Goal: Task Accomplishment & Management: Use online tool/utility

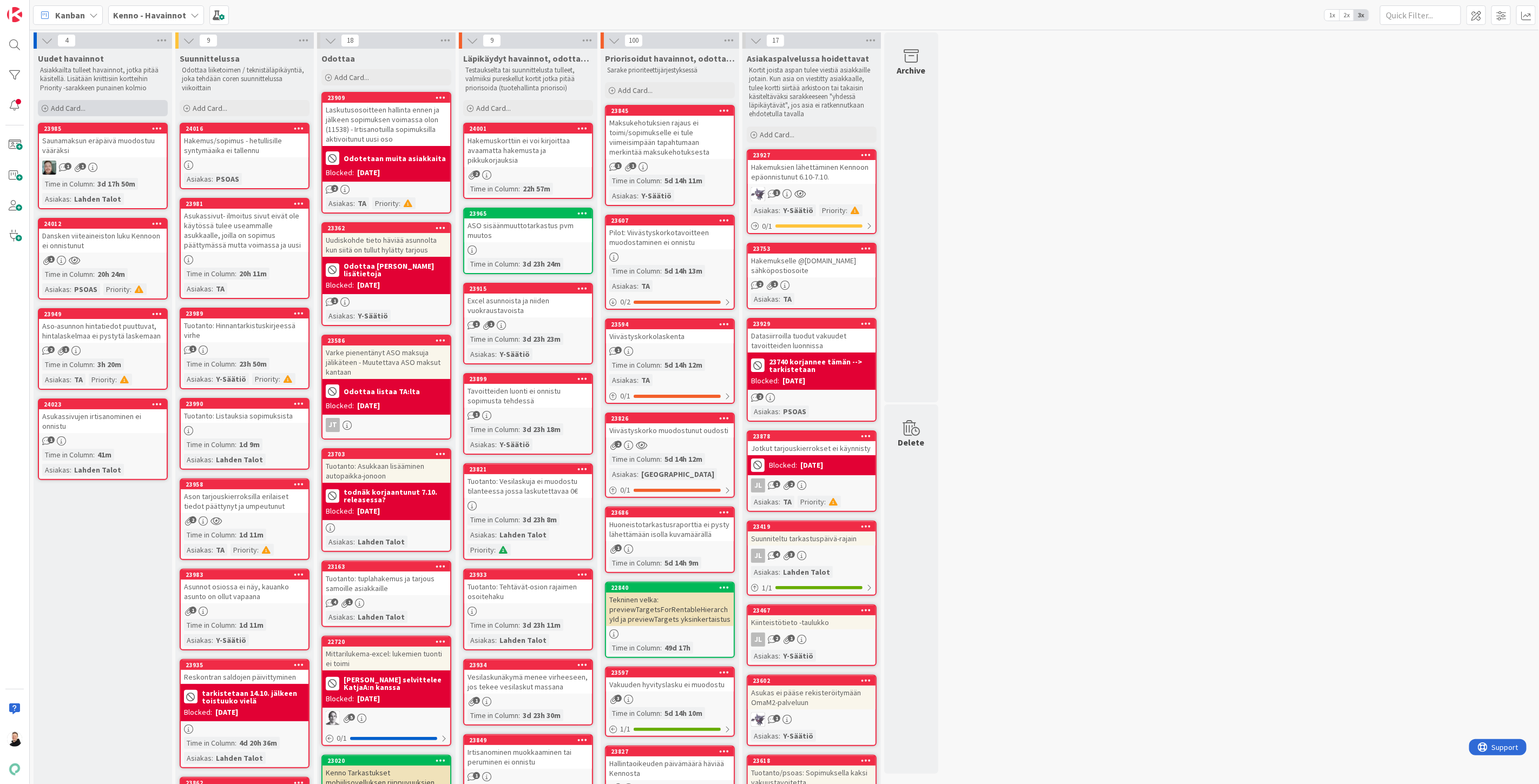
click at [52, 108] on span "Add Card..." at bounding box center [68, 108] width 35 height 10
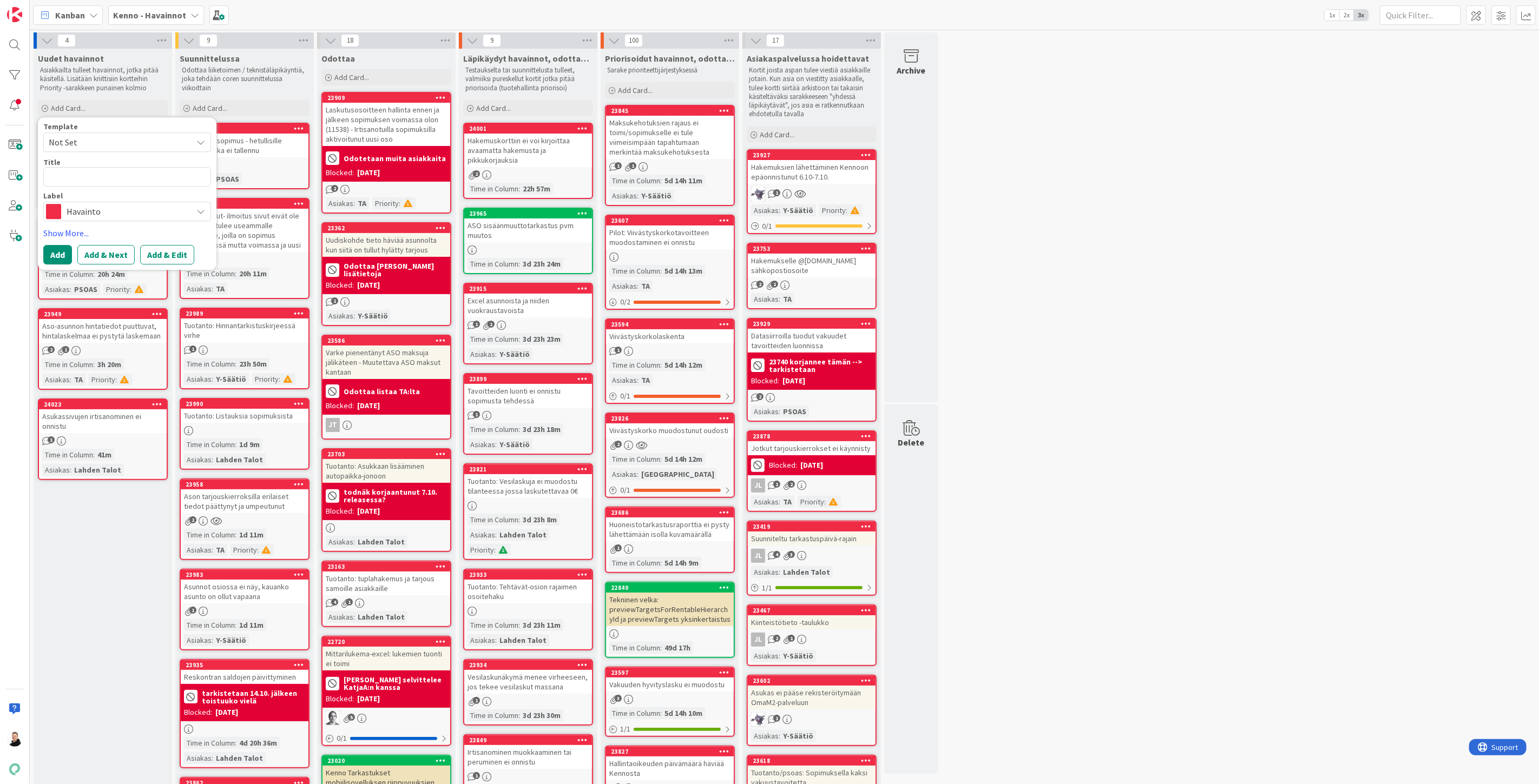
click at [88, 171] on textarea at bounding box center [127, 177] width 168 height 20
click at [94, 179] on textarea at bounding box center [127, 177] width 168 height 20
paste textarea "tavoitteen eräpäivät muodostuu virheellisesti"
type textarea "x"
type textarea "tavoitteen eräpäivät muodostuu virheellisesti"
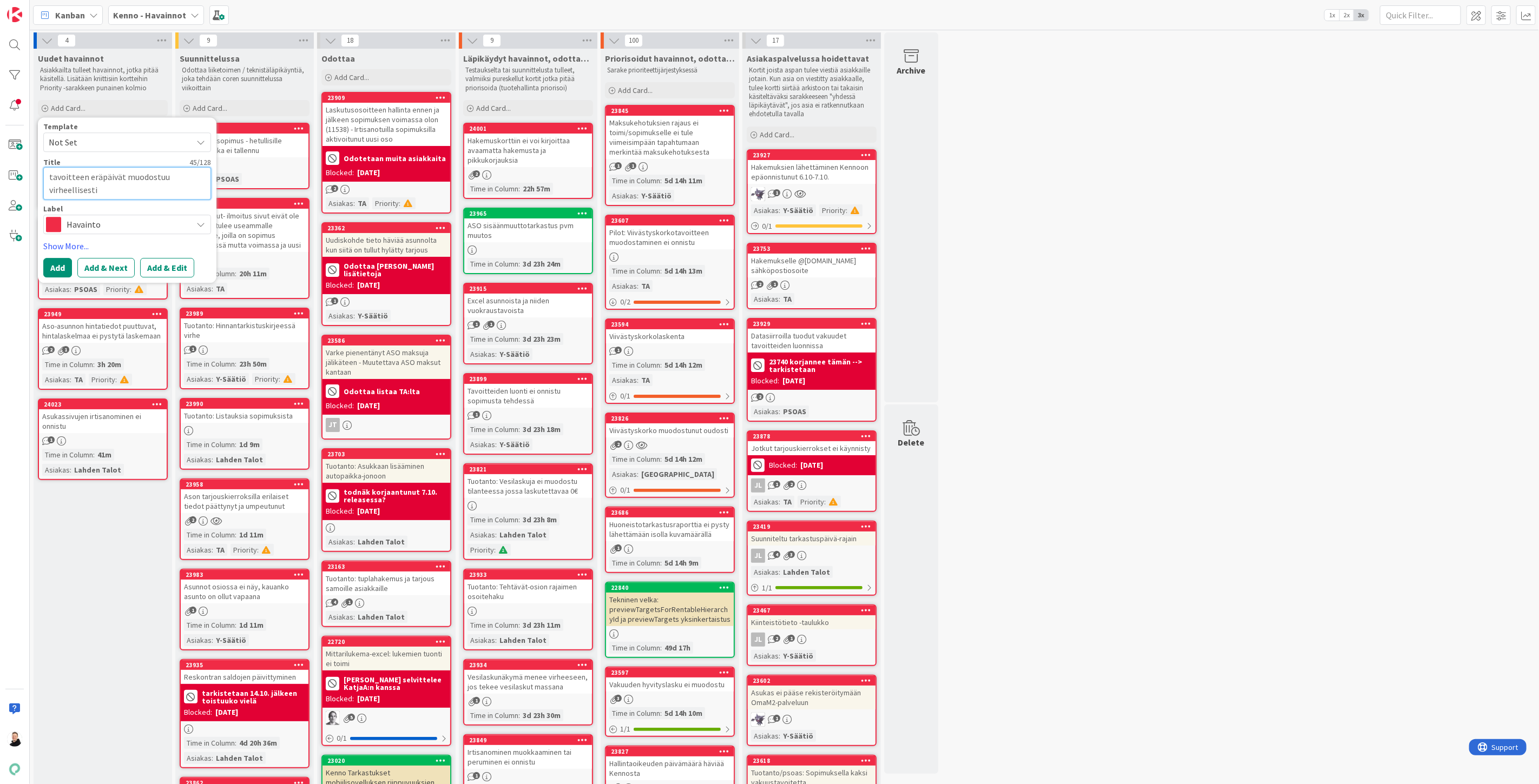
click at [51, 173] on textarea "tavoitteen eräpäivät muodostuu virheellisesti" at bounding box center [127, 183] width 168 height 32
type textarea "x"
type textarea "avoitteen eräpäivät muodostuu virheellisesti"
type textarea "x"
type textarea "Tavoitteen eräpäivät muodostuu virheellisesti"
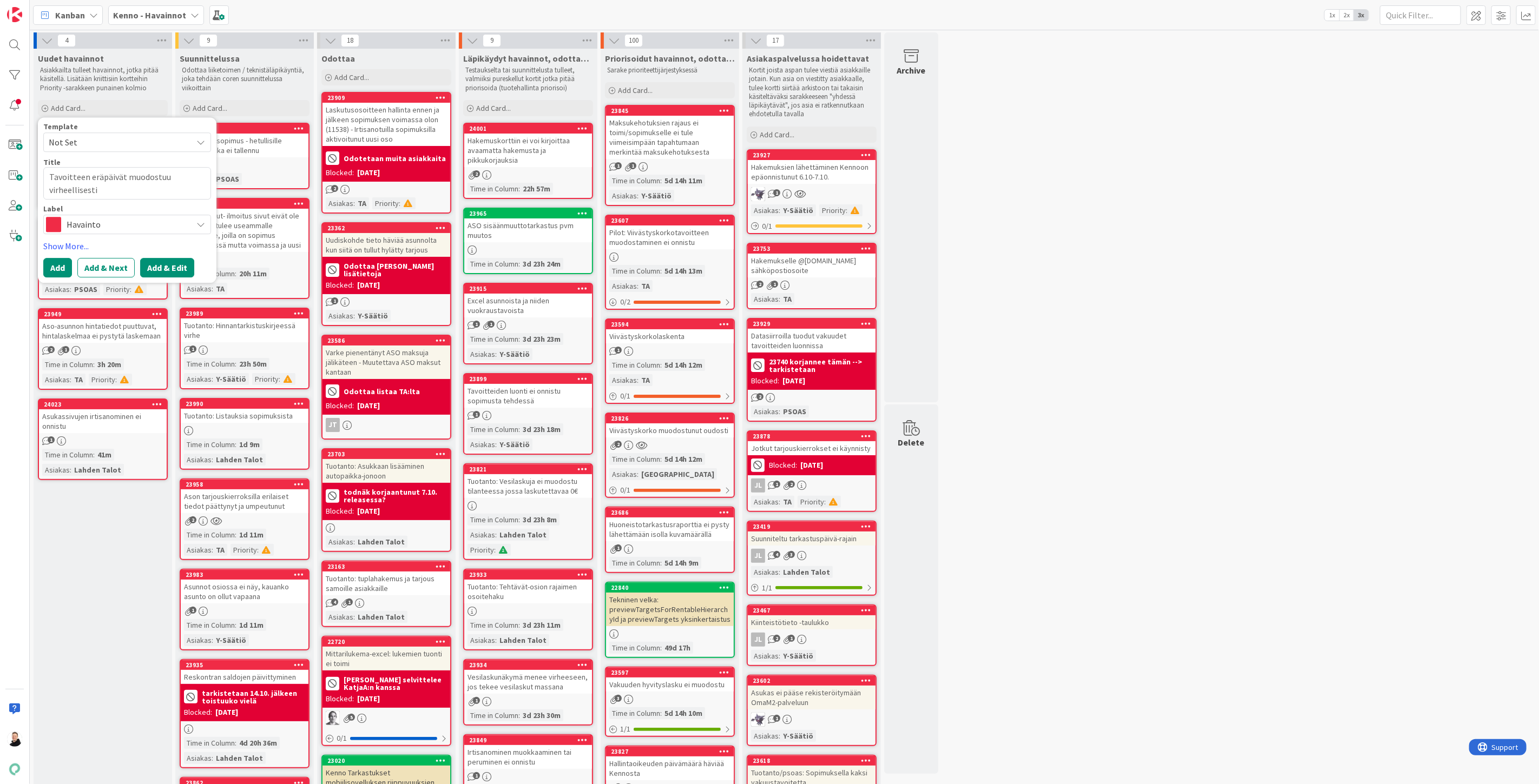
click at [160, 268] on button "Add & Edit" at bounding box center [167, 268] width 54 height 20
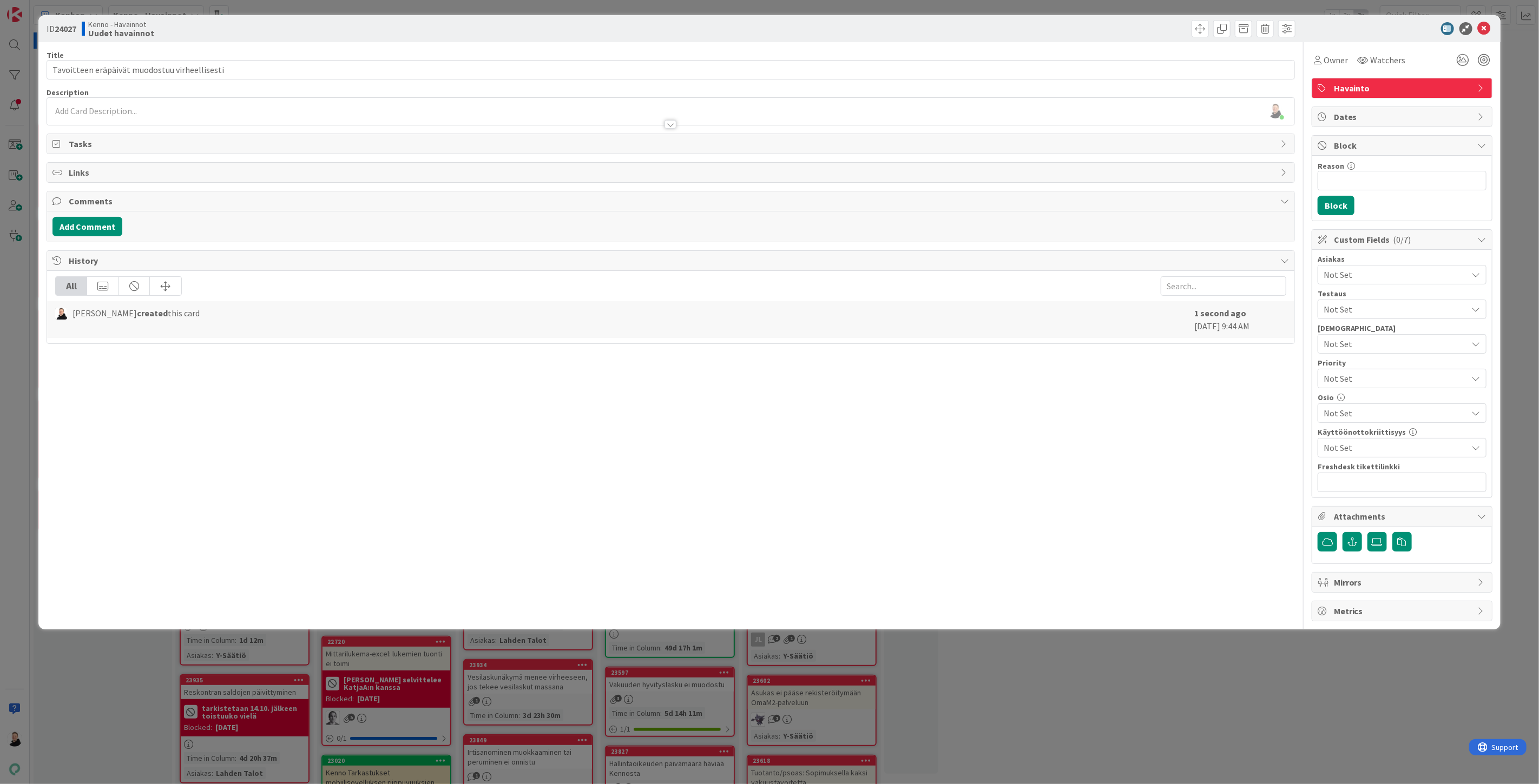
click at [61, 109] on div "[PERSON_NAME] just joined" at bounding box center [671, 111] width 1247 height 27
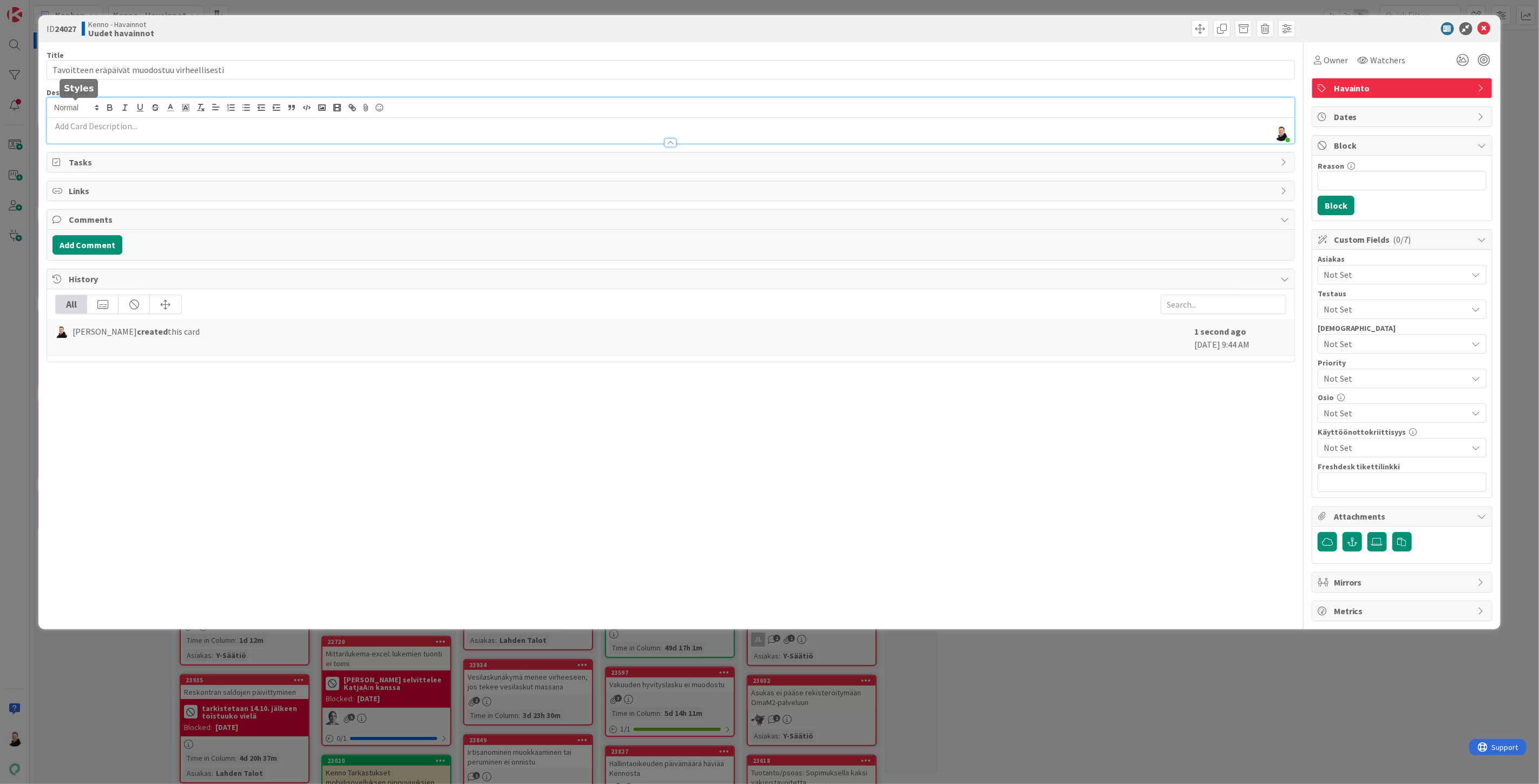
click at [63, 125] on p at bounding box center [671, 126] width 1237 height 13
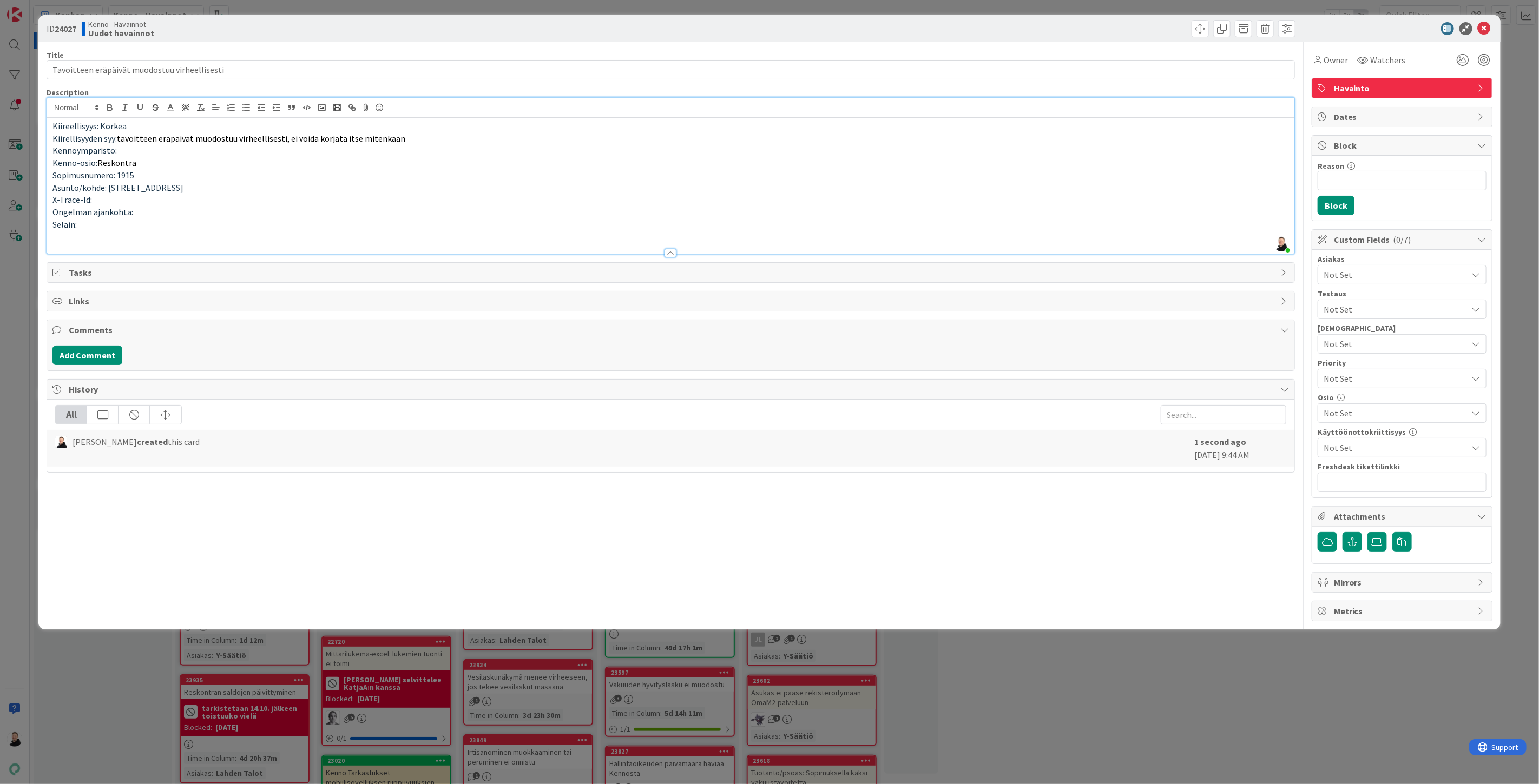
click at [105, 236] on p at bounding box center [671, 236] width 1237 height 13
click at [60, 240] on p at bounding box center [671, 236] width 1237 height 13
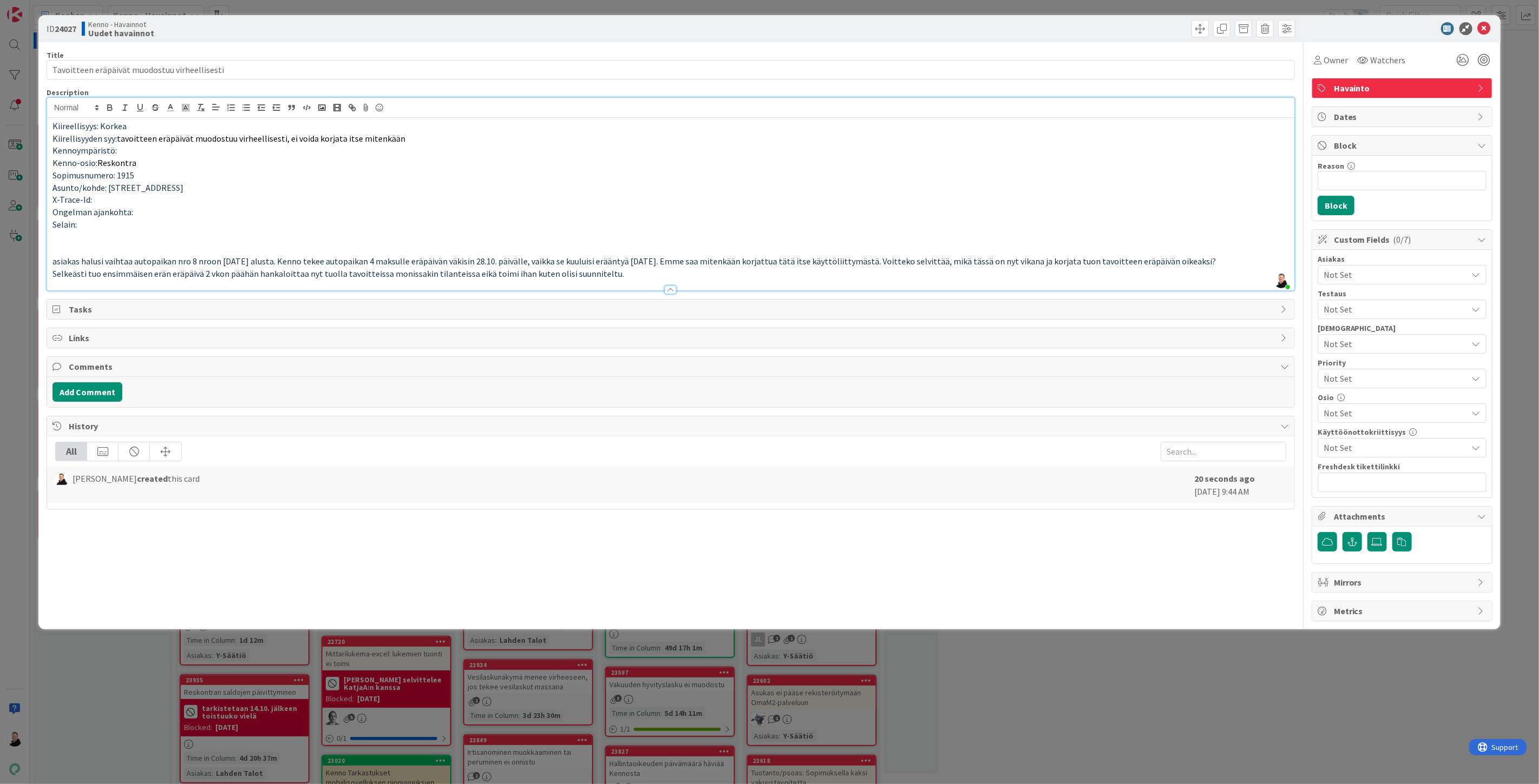
click at [55, 257] on span "asiakas halusi vaihtaa autopaikan nro 8 nroon [DATE] alusta. Kenno tekee autopa…" at bounding box center [634, 261] width 1163 height 11
click at [625, 273] on p "Selkeästi tuo ensimmäisen erän eräpäivä 2 vkon päähän hankaloittaa nyt tuolla t…" at bounding box center [671, 273] width 1237 height 13
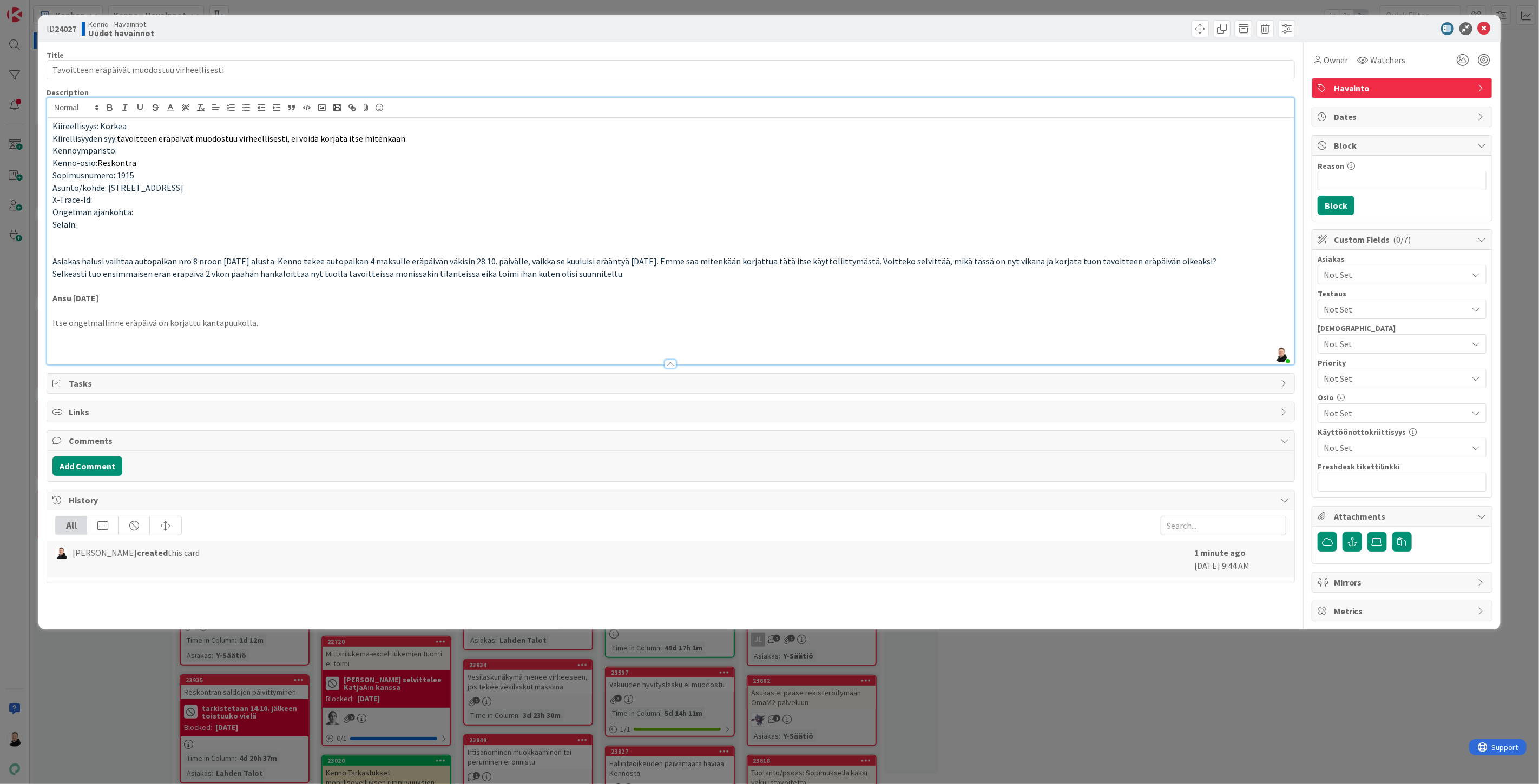
click at [118, 323] on p "Itse ongelmallinne eräpäivä on korjattu kantapuukolla." at bounding box center [671, 323] width 1237 height 13
click at [69, 341] on p at bounding box center [671, 335] width 1237 height 13
click at [70, 344] on p at bounding box center [671, 348] width 1237 height 13
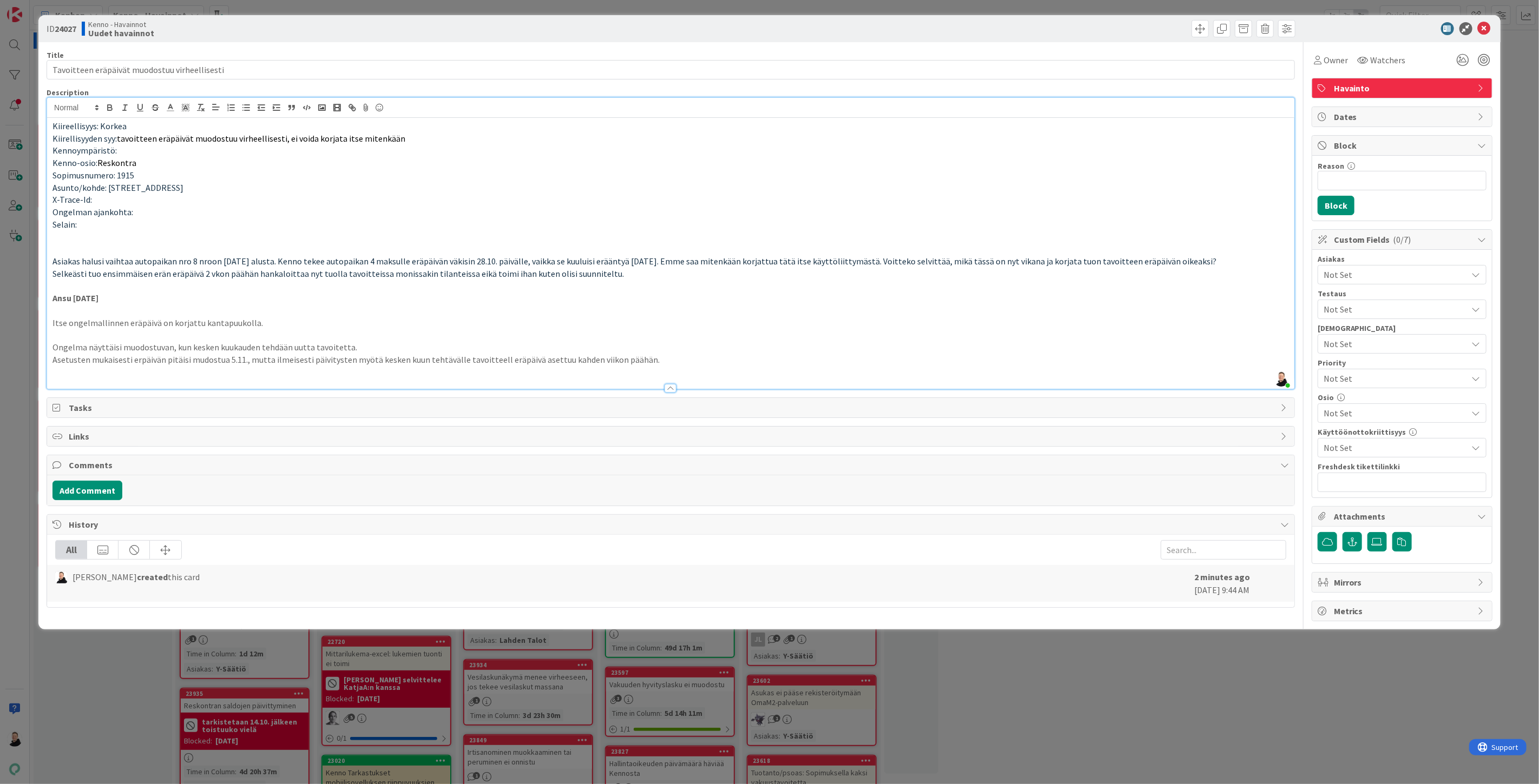
click at [93, 374] on p at bounding box center [671, 371] width 1237 height 13
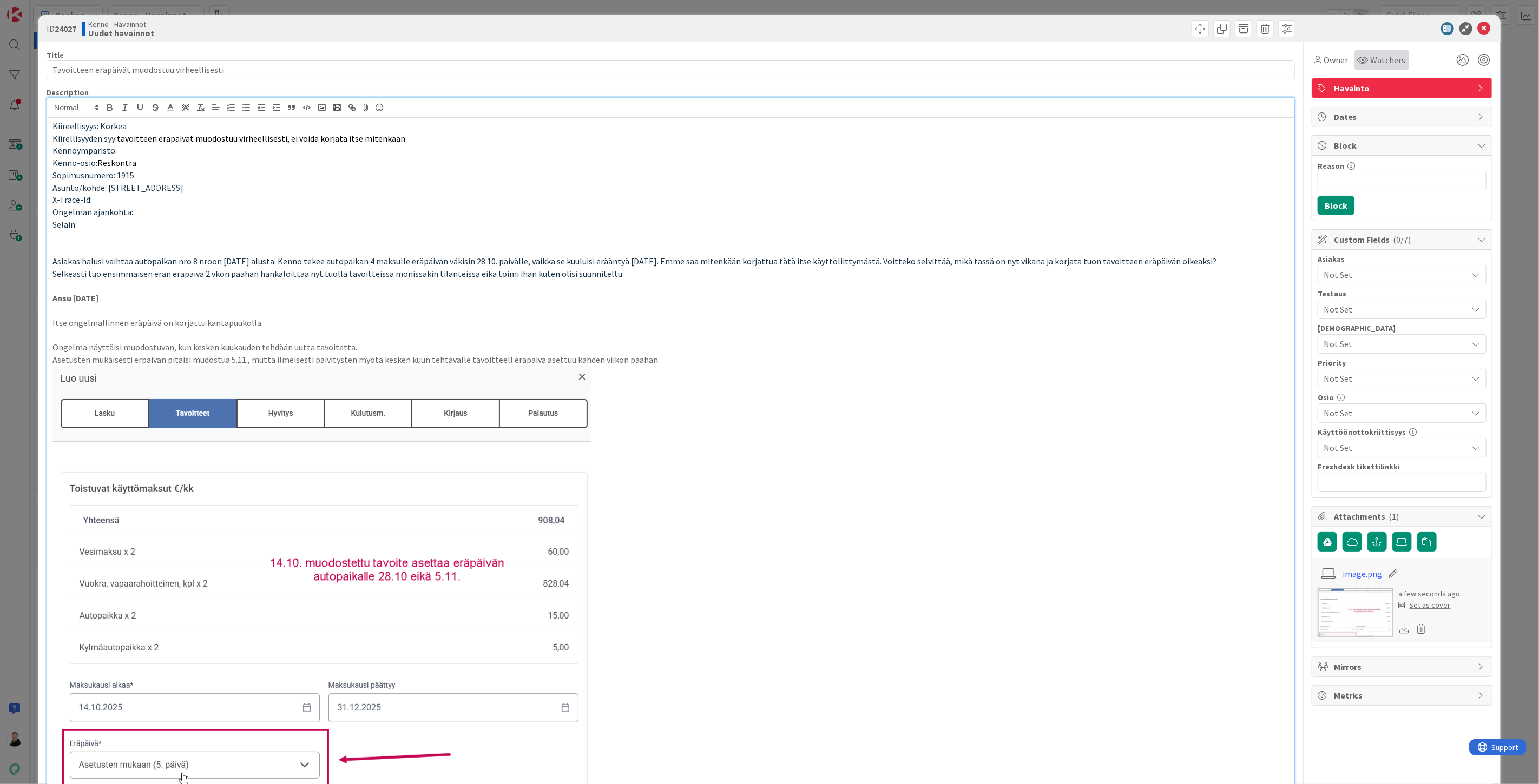
click at [1388, 52] on div "Watchers" at bounding box center [1381, 60] width 54 height 20
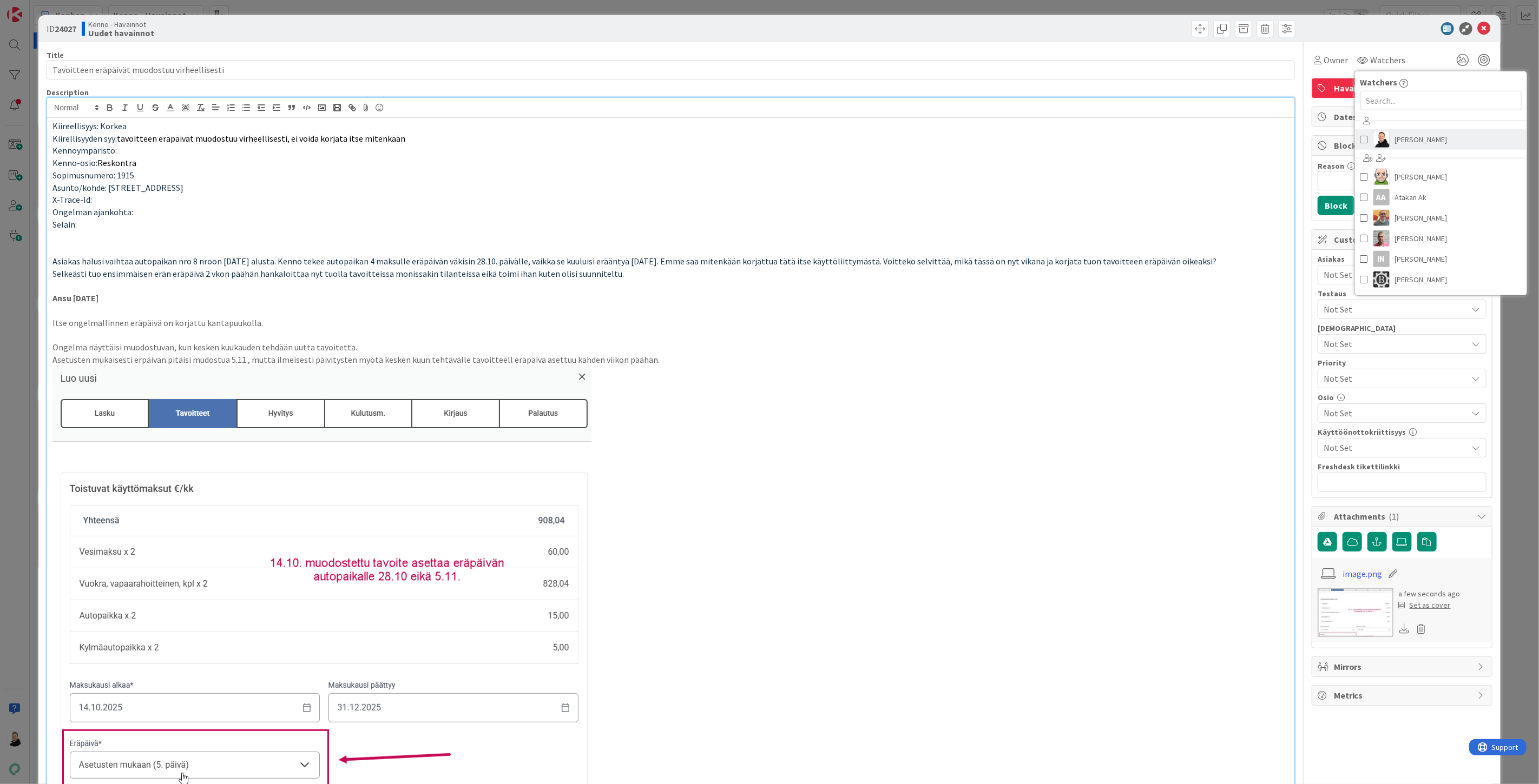
click at [1395, 142] on span "[PERSON_NAME]" at bounding box center [1421, 139] width 53 height 16
drag, startPoint x: 814, startPoint y: 428, endPoint x: 818, endPoint y: 409, distance: 19.4
click at [815, 426] on p at bounding box center [671, 585] width 1237 height 438
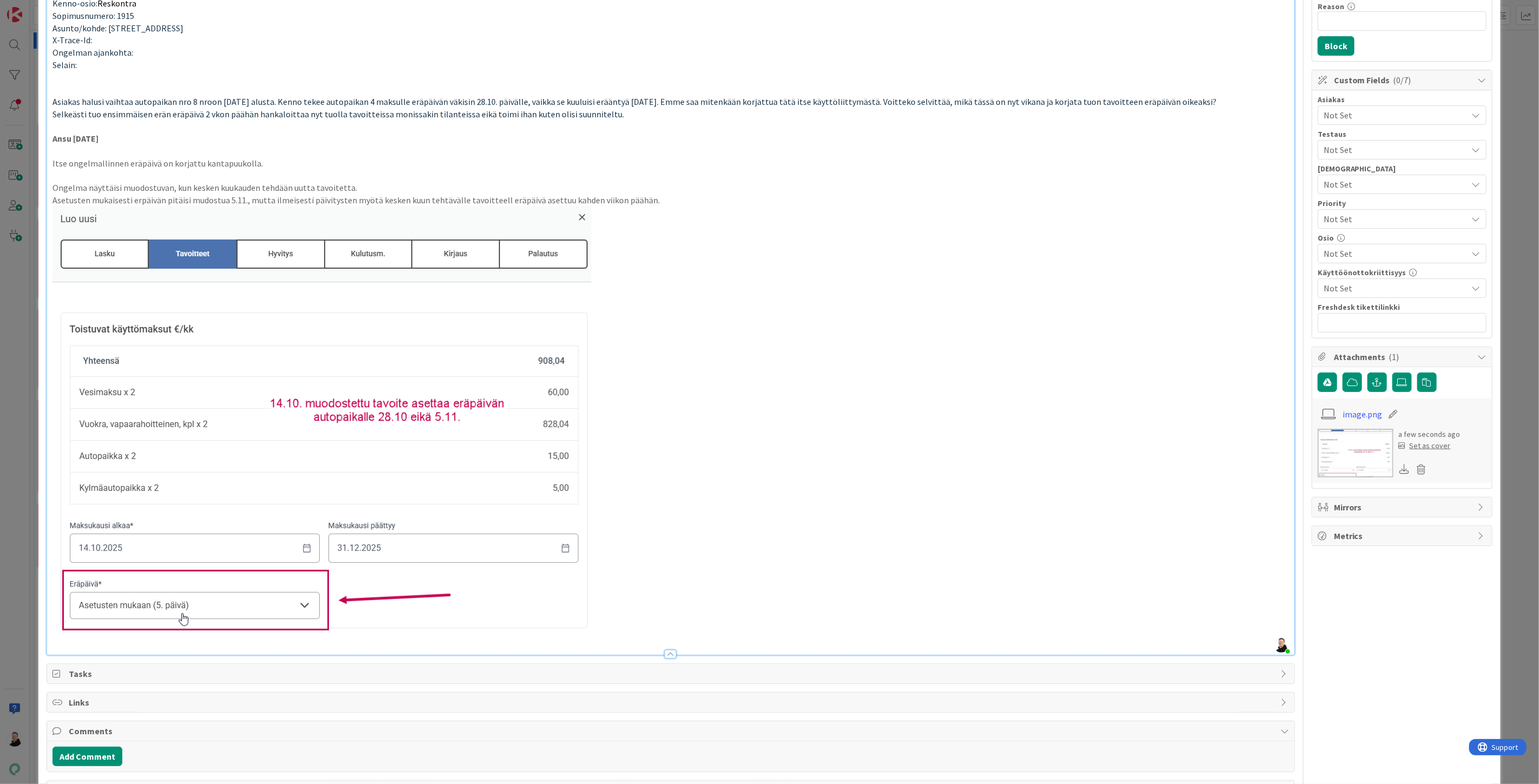
scroll to position [33, 0]
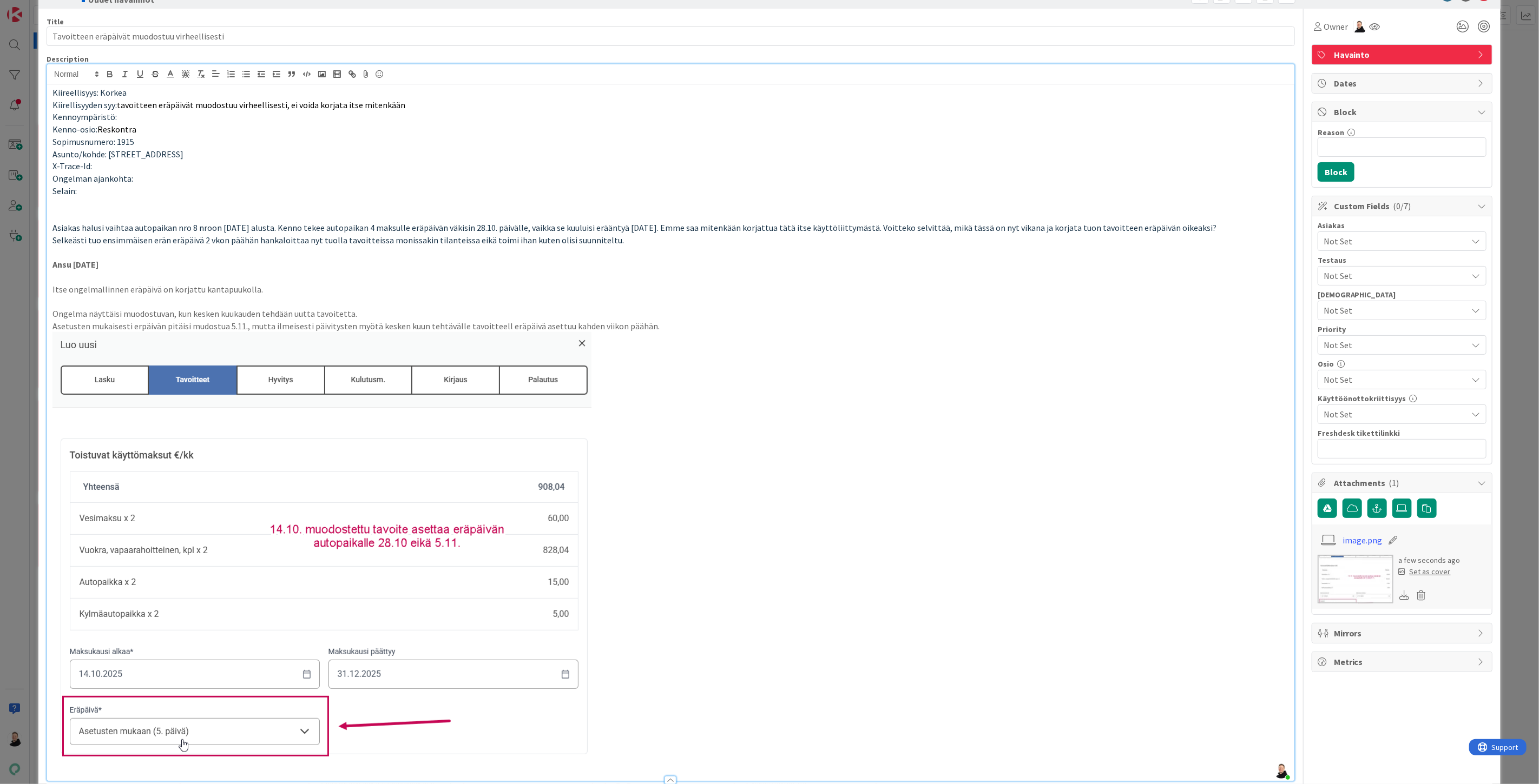
click at [1418, 244] on span "Not Set" at bounding box center [1396, 241] width 144 height 13
click at [1335, 322] on span "Lahden Talot" at bounding box center [1358, 325] width 49 height 16
click at [1224, 444] on p at bounding box center [671, 551] width 1237 height 438
click at [1351, 342] on span "Not Set" at bounding box center [1393, 345] width 139 height 15
click at [1351, 342] on span "Not Set" at bounding box center [1393, 345] width 137 height 15
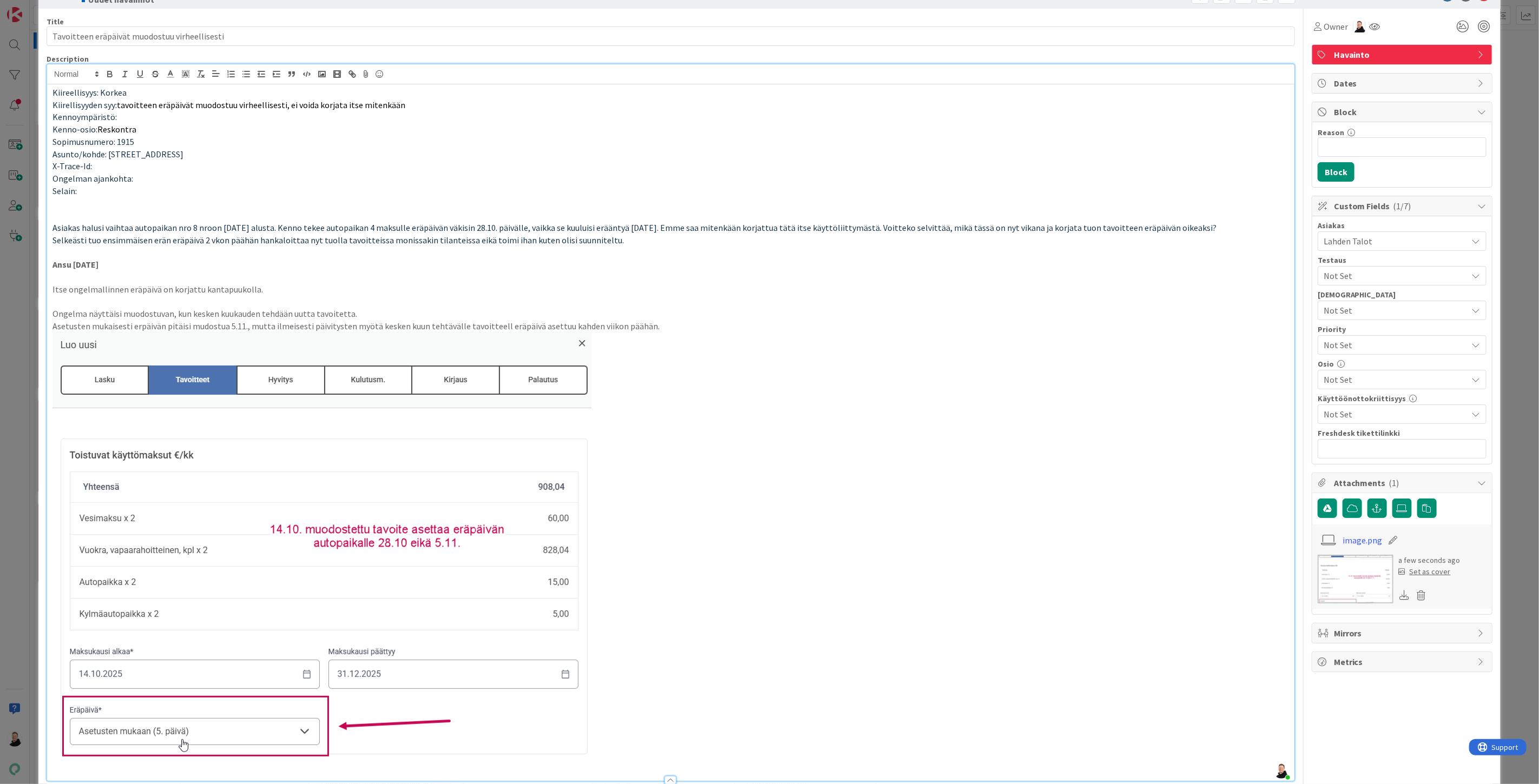
click at [1212, 393] on p at bounding box center [671, 551] width 1237 height 438
click at [1342, 382] on span "Not Set" at bounding box center [1396, 380] width 144 height 13
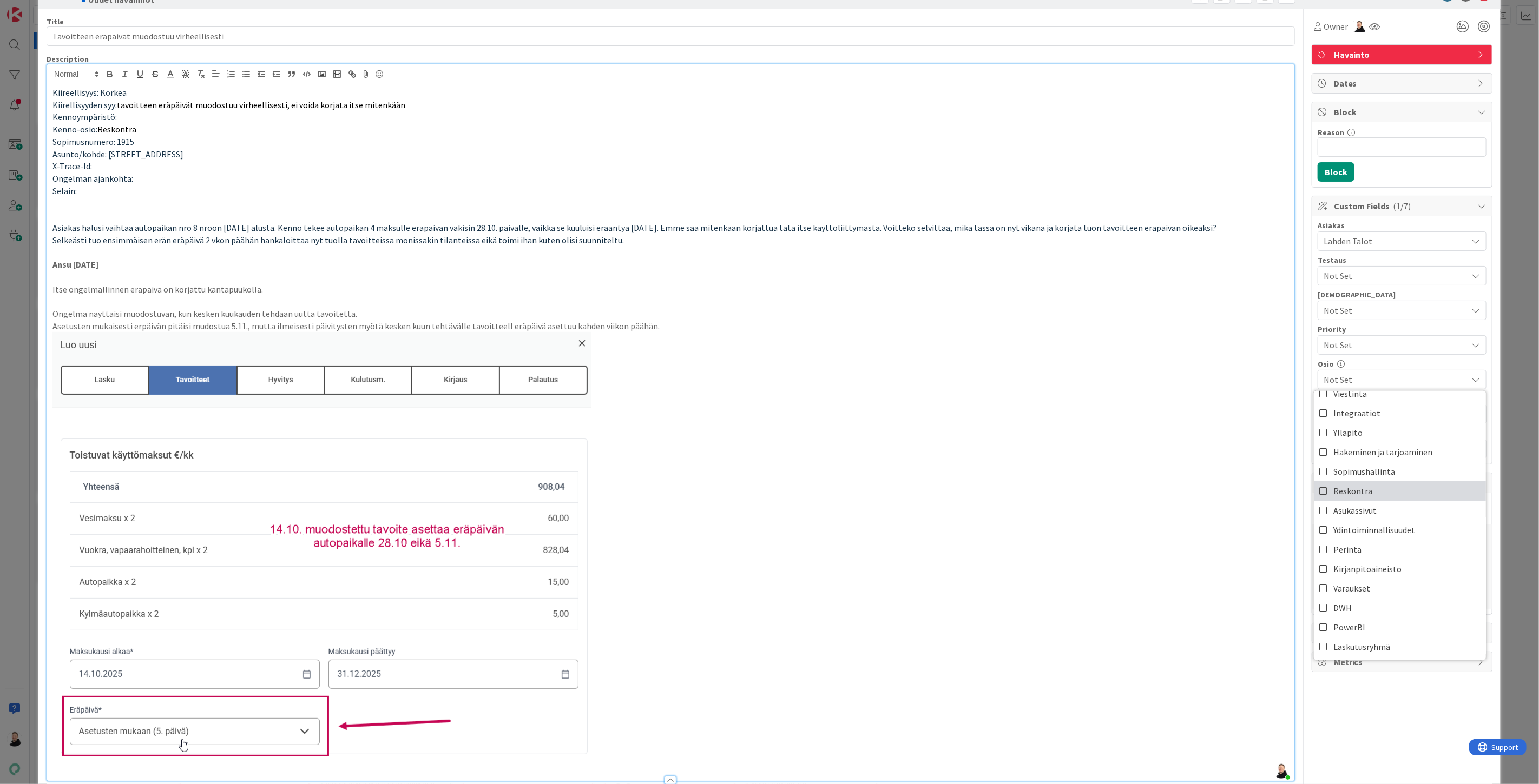
click at [1333, 489] on span "Reskontra" at bounding box center [1353, 491] width 39 height 16
click at [1189, 515] on p at bounding box center [671, 551] width 1237 height 438
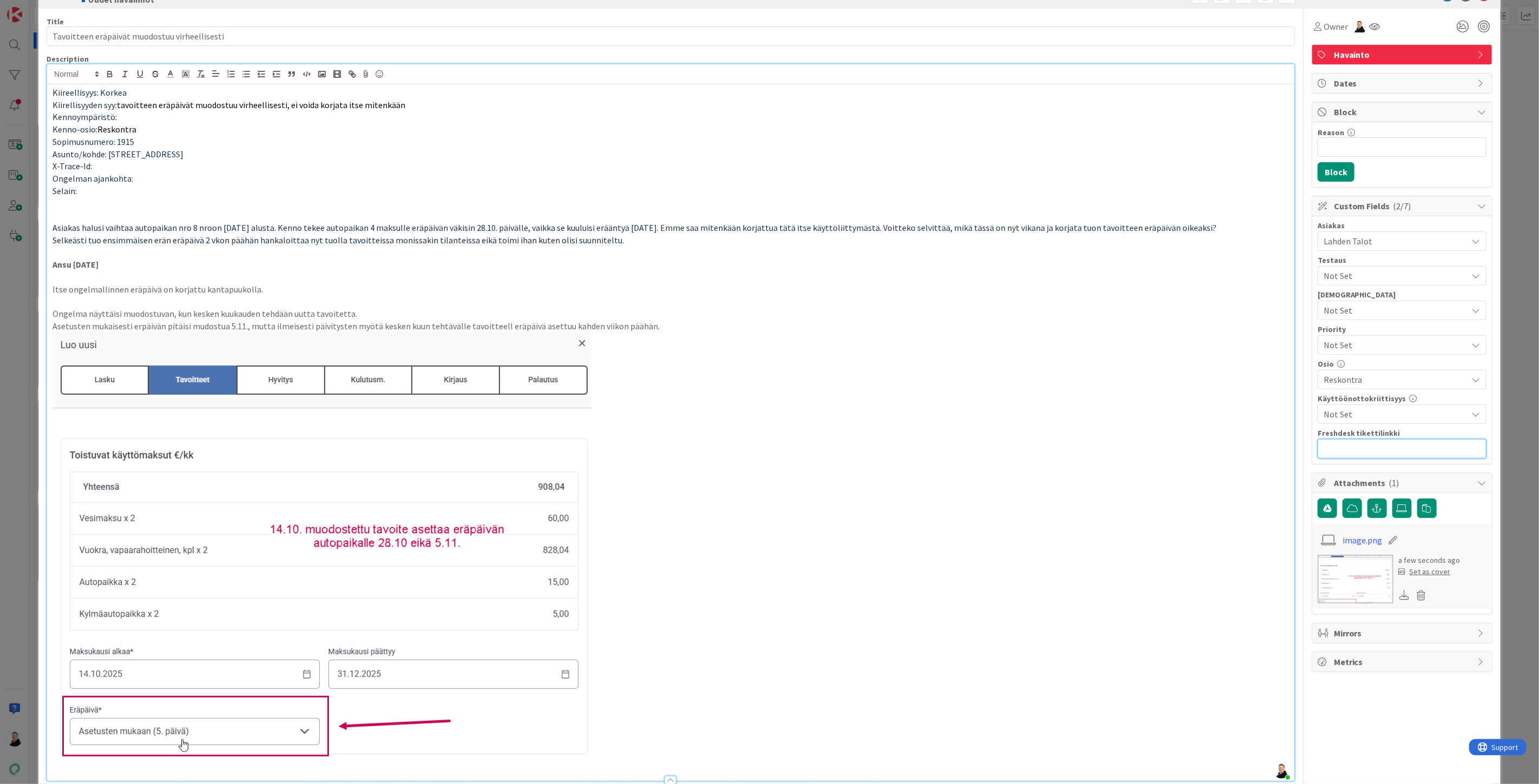
click at [1348, 457] on input "text" at bounding box center [1402, 448] width 169 height 20
click at [1357, 451] on input "text" at bounding box center [1402, 448] width 169 height 20
paste input "[URL][DOMAIN_NAME]"
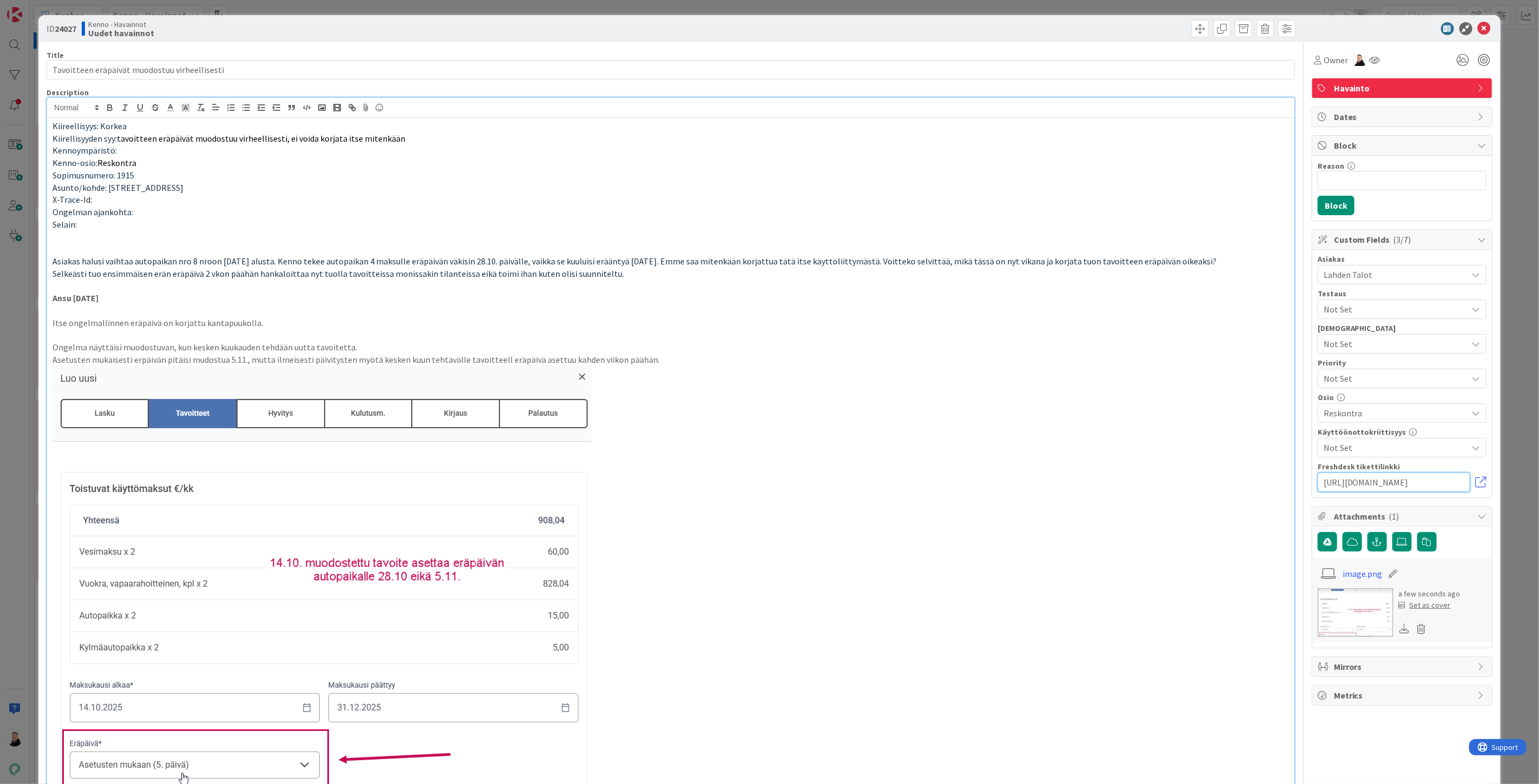
type input "[URL][DOMAIN_NAME]"
